Goal: Task Accomplishment & Management: Manage account settings

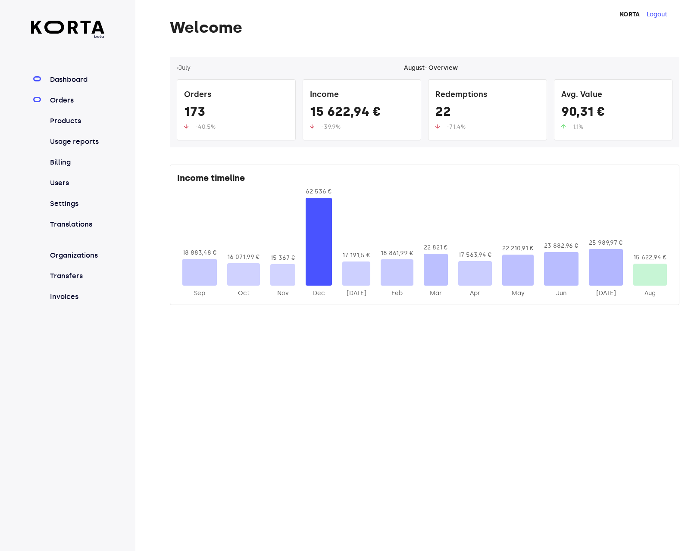
click at [72, 96] on link "Orders" at bounding box center [76, 100] width 56 height 10
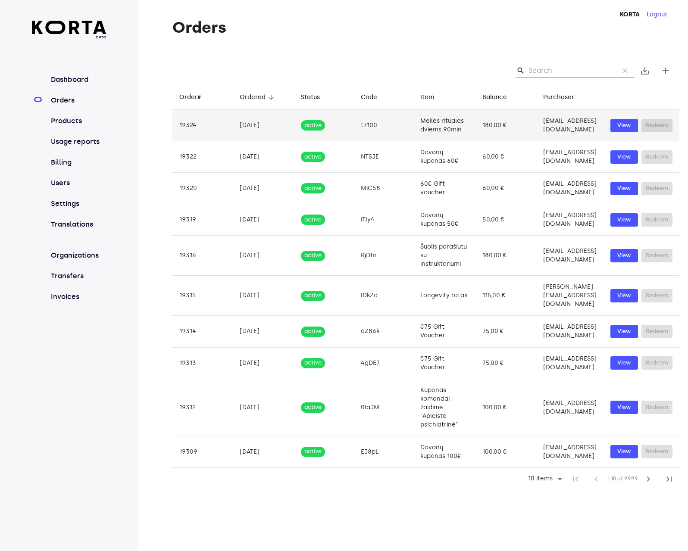
click at [536, 114] on td "[EMAIL_ADDRESS][DOMAIN_NAME]" at bounding box center [569, 125] width 67 height 31
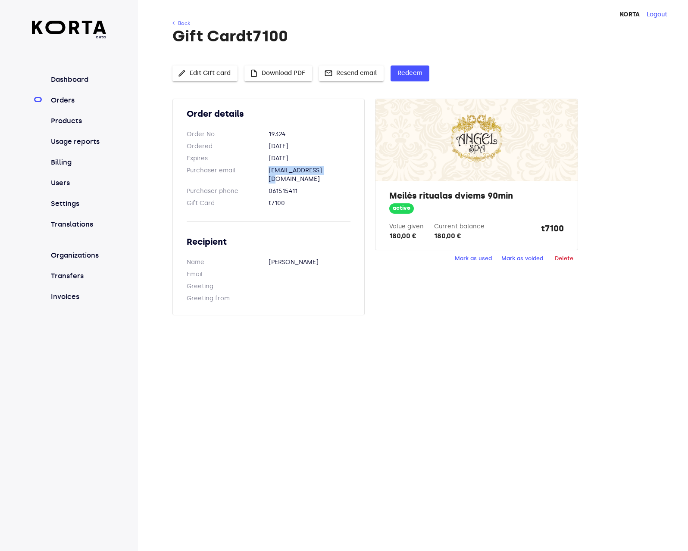
click at [292, 71] on span "insert_drive_file Download PDF" at bounding box center [278, 73] width 54 height 11
click at [363, 77] on span "mail Resend email" at bounding box center [351, 73] width 51 height 11
click at [422, 365] on div "KORTA Logout ← Back Gift Card t7100 edit Edit Gift card insert_drive_file Downl…" at bounding box center [413, 275] width 550 height 551
click at [62, 96] on link "Orders" at bounding box center [77, 100] width 57 height 10
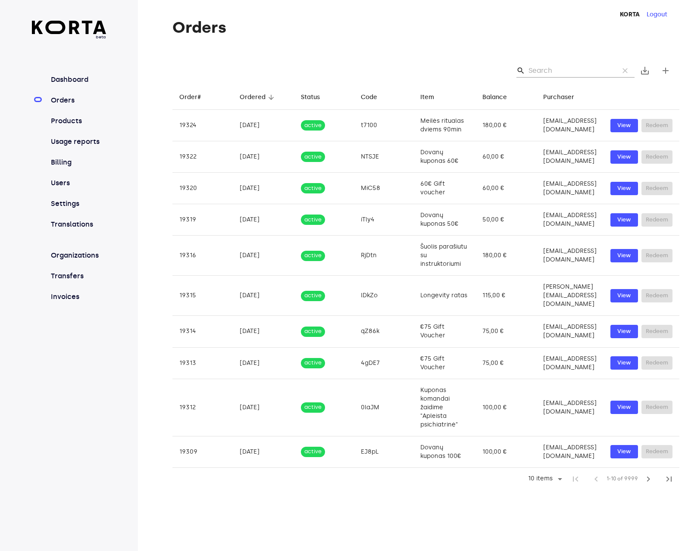
click at [477, 41] on div "Orders search clear save_alt add Order# arrow_downward Ordered arrow_downward S…" at bounding box center [413, 254] width 550 height 471
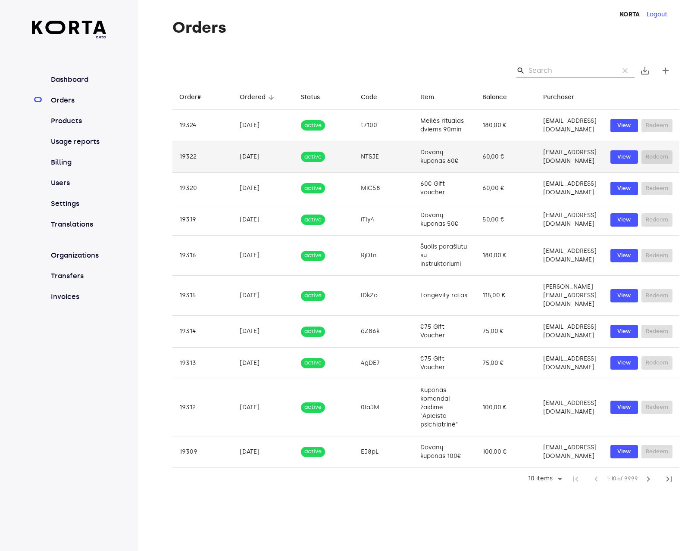
click at [413, 153] on td "Dovanų kuponas 60€" at bounding box center [444, 156] width 62 height 31
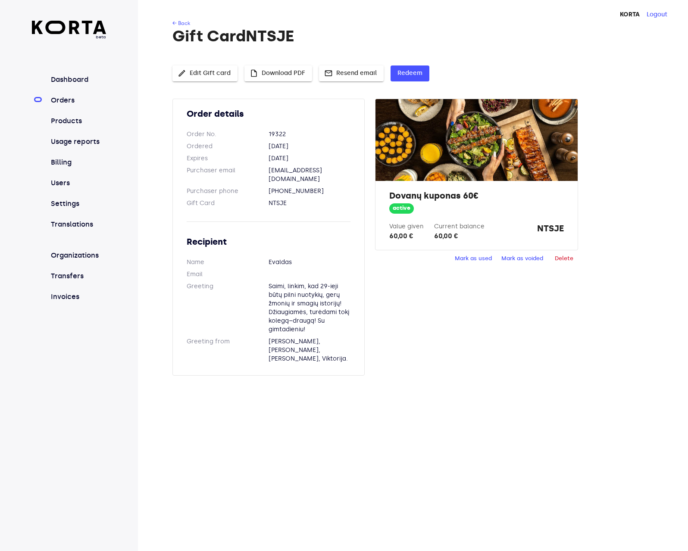
click at [464, 350] on div "Order details Order No. 19322 Ordered [DATE] Expires [DATE] Purchaser email [EM…" at bounding box center [425, 242] width 507 height 287
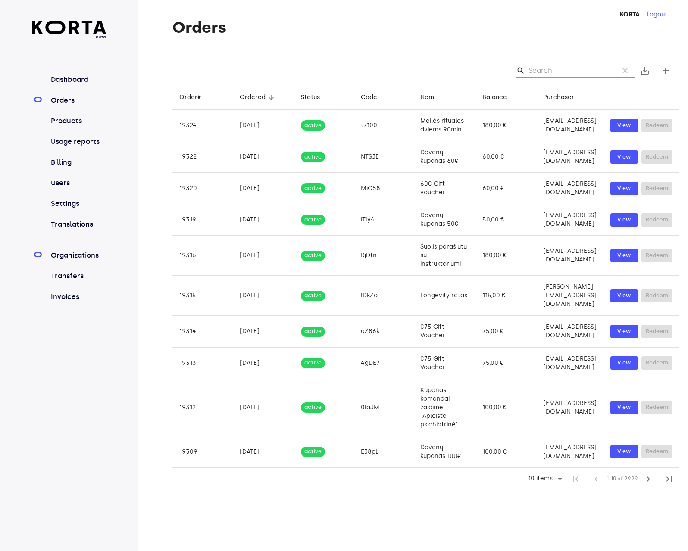
click at [95, 256] on link "Organizations" at bounding box center [77, 255] width 57 height 10
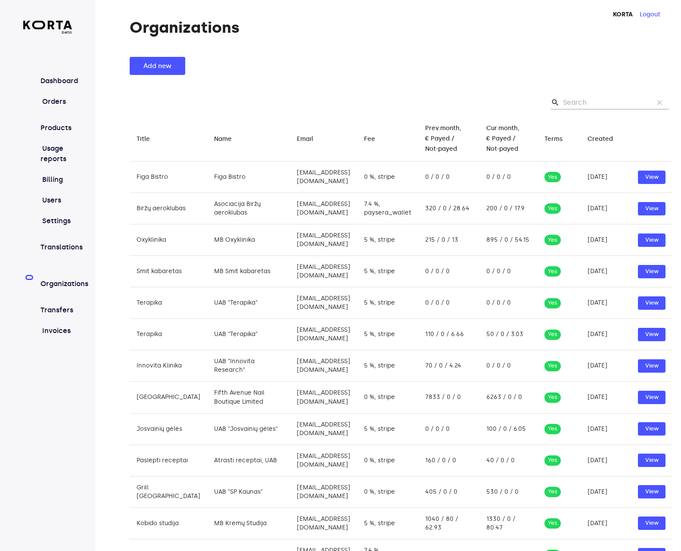
click at [399, 41] on div "Organizations Add new search clear Title arrow_downward Name arrow_downward Ema…" at bounding box center [388, 420] width 586 height 803
